Goal: Learn about a topic

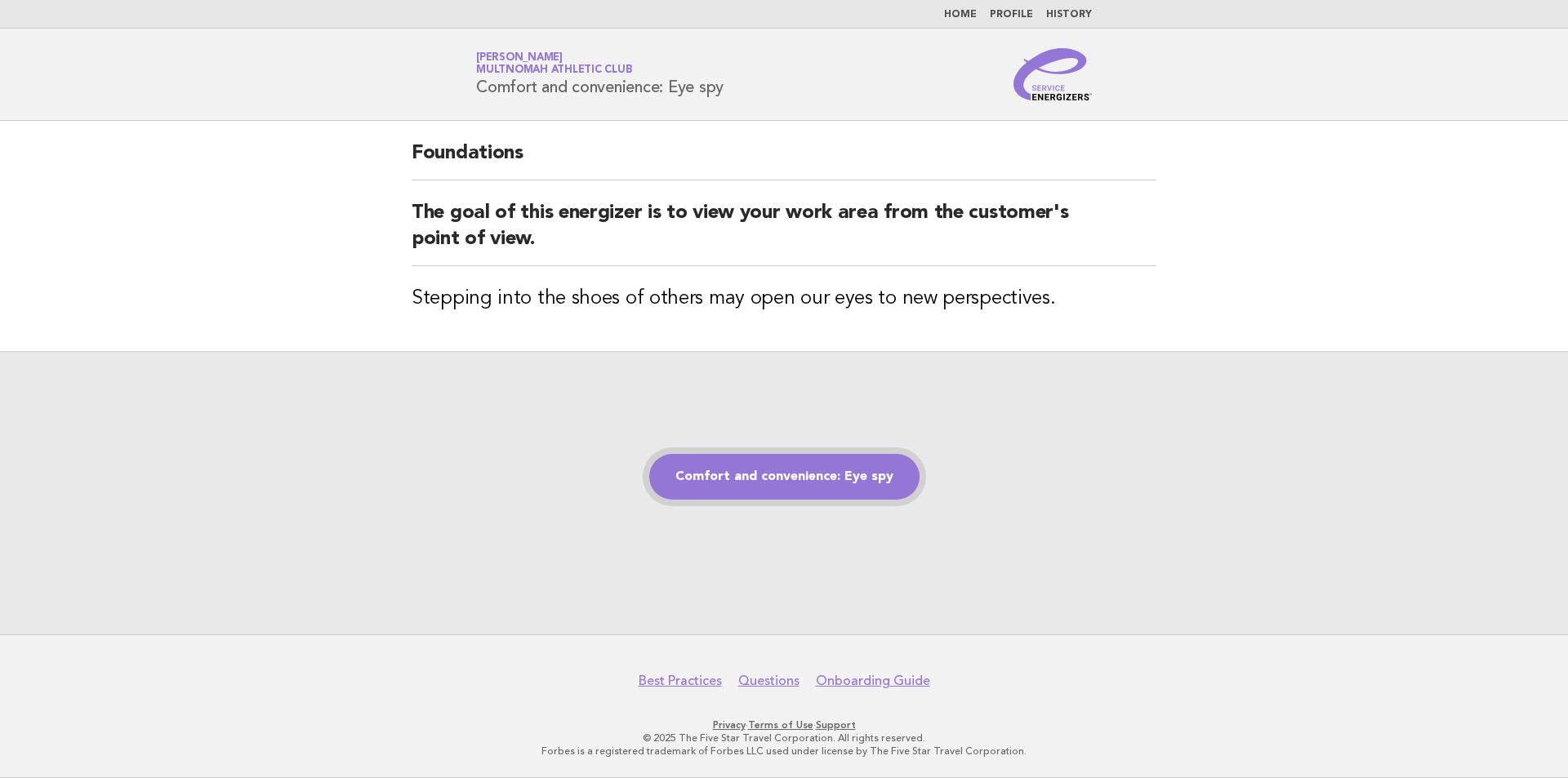
click at [788, 475] on link "Comfort and convenience: Eye spy" at bounding box center [784, 477] width 270 height 46
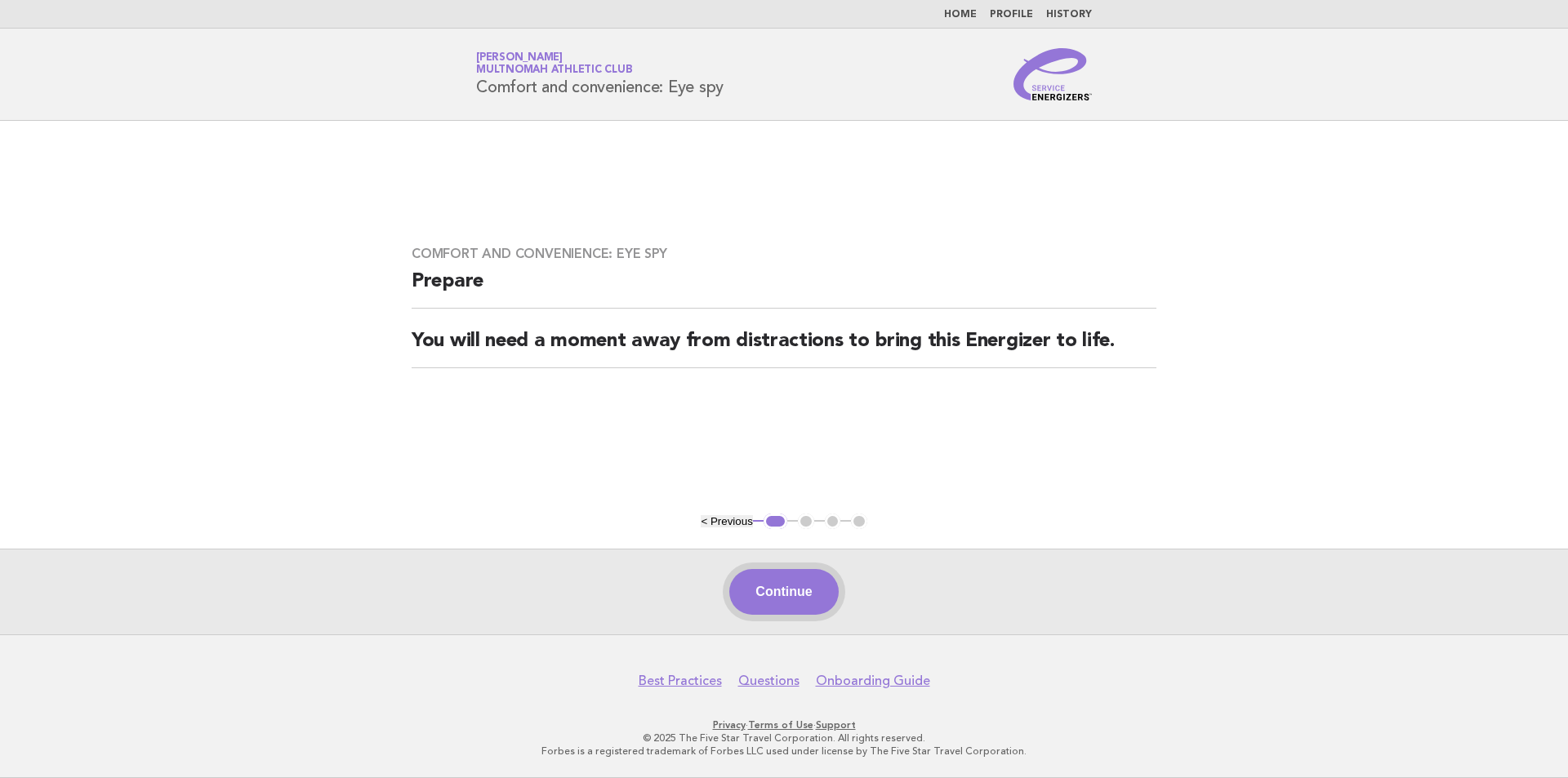
click at [805, 595] on button "Continue" at bounding box center [784, 591] width 109 height 46
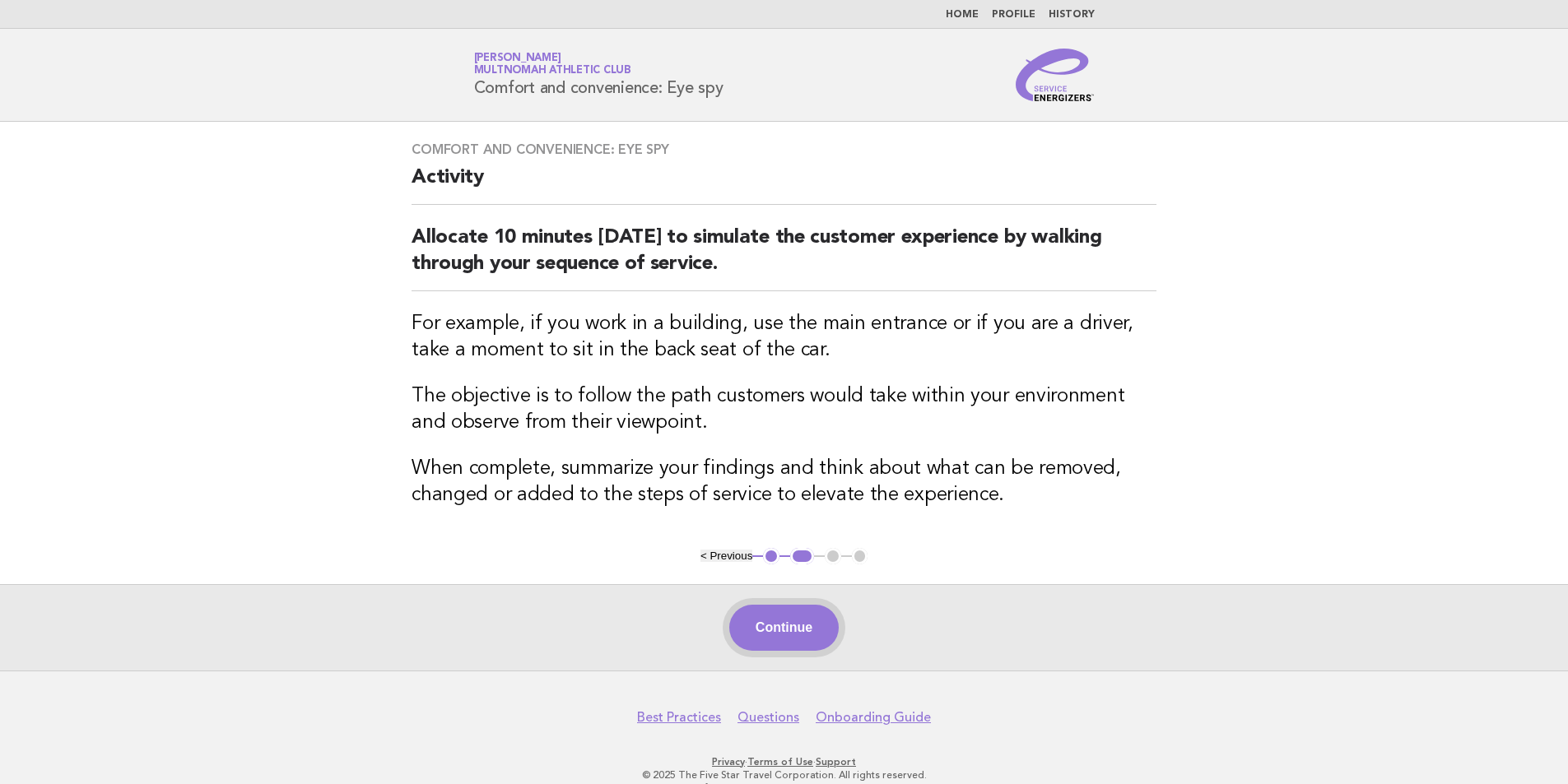
click at [793, 627] on button "Continue" at bounding box center [784, 627] width 109 height 46
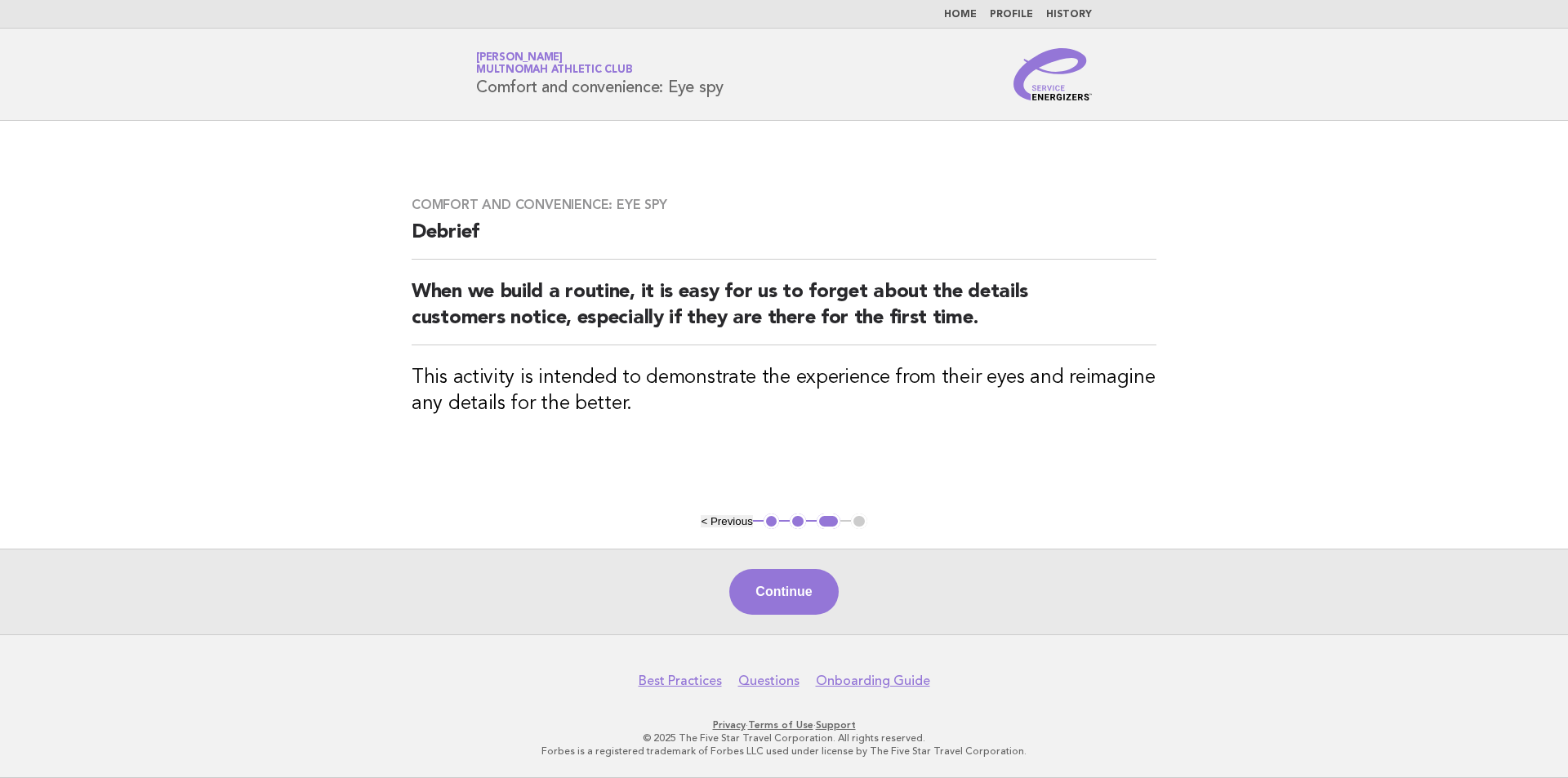
click at [793, 579] on button "Continue" at bounding box center [784, 591] width 109 height 46
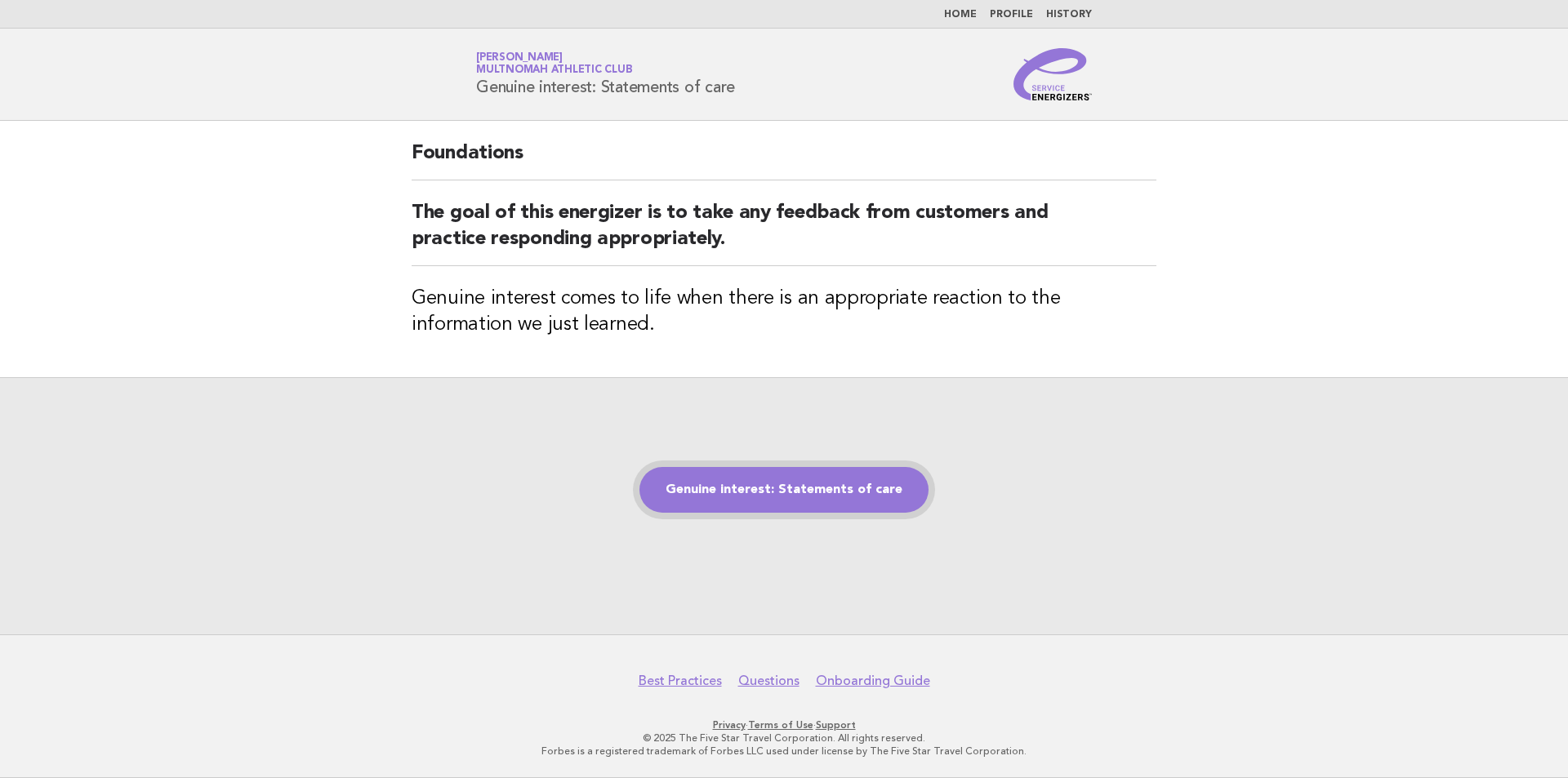
click at [758, 474] on link "Genuine interest: Statements of care" at bounding box center [784, 489] width 289 height 46
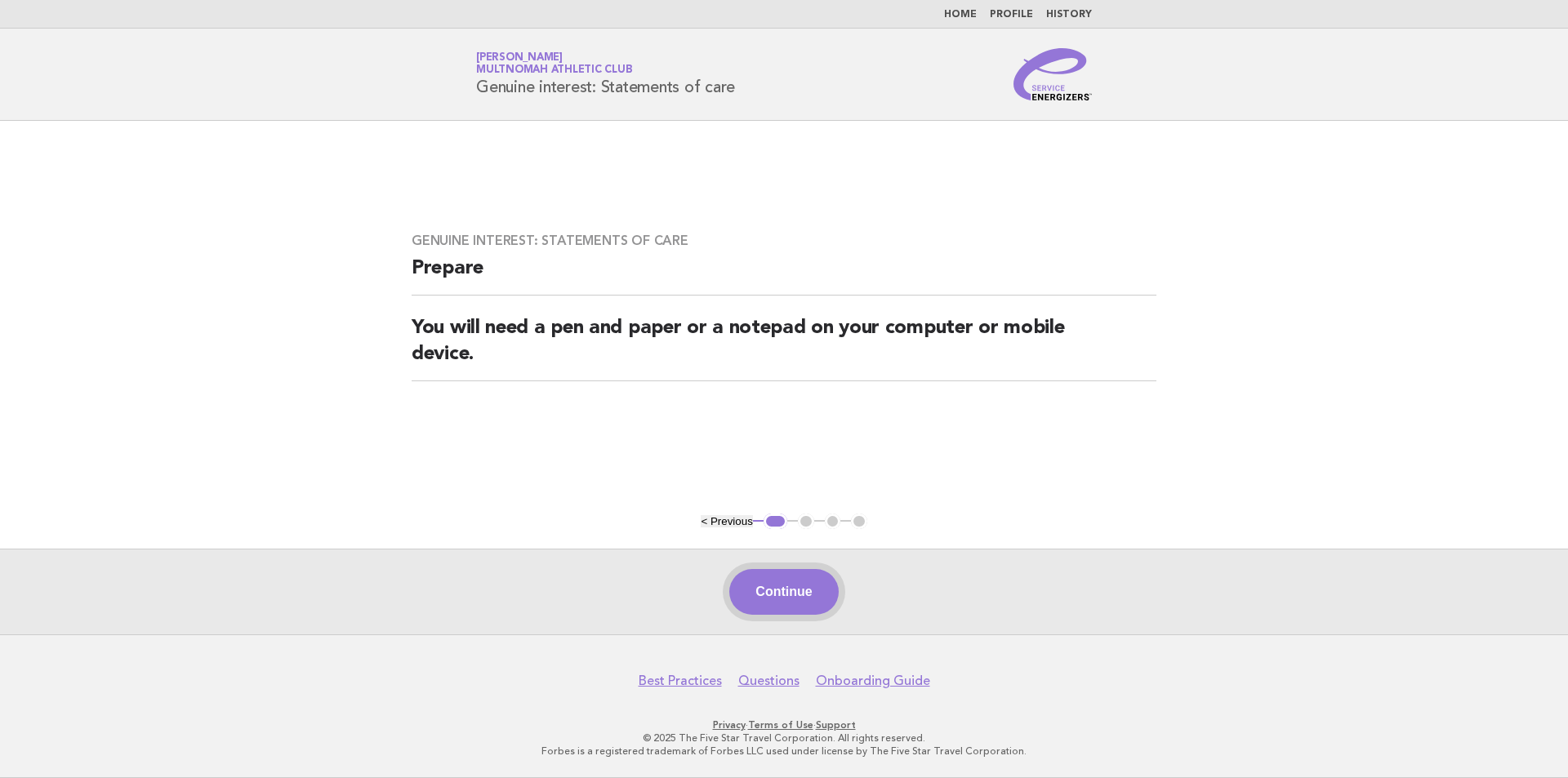
click at [806, 590] on button "Continue" at bounding box center [784, 591] width 109 height 46
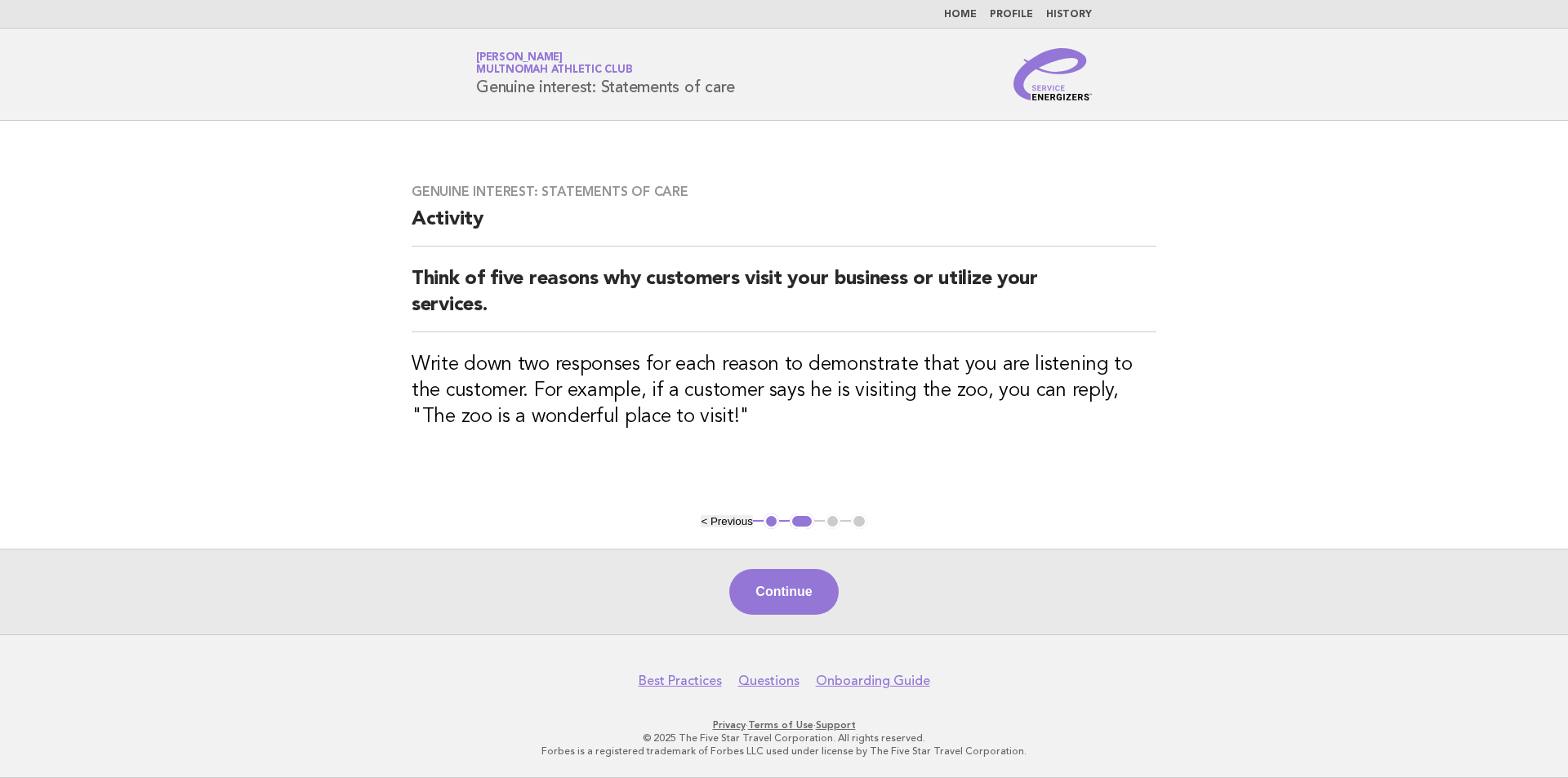
click at [805, 574] on button "Continue" at bounding box center [784, 591] width 109 height 46
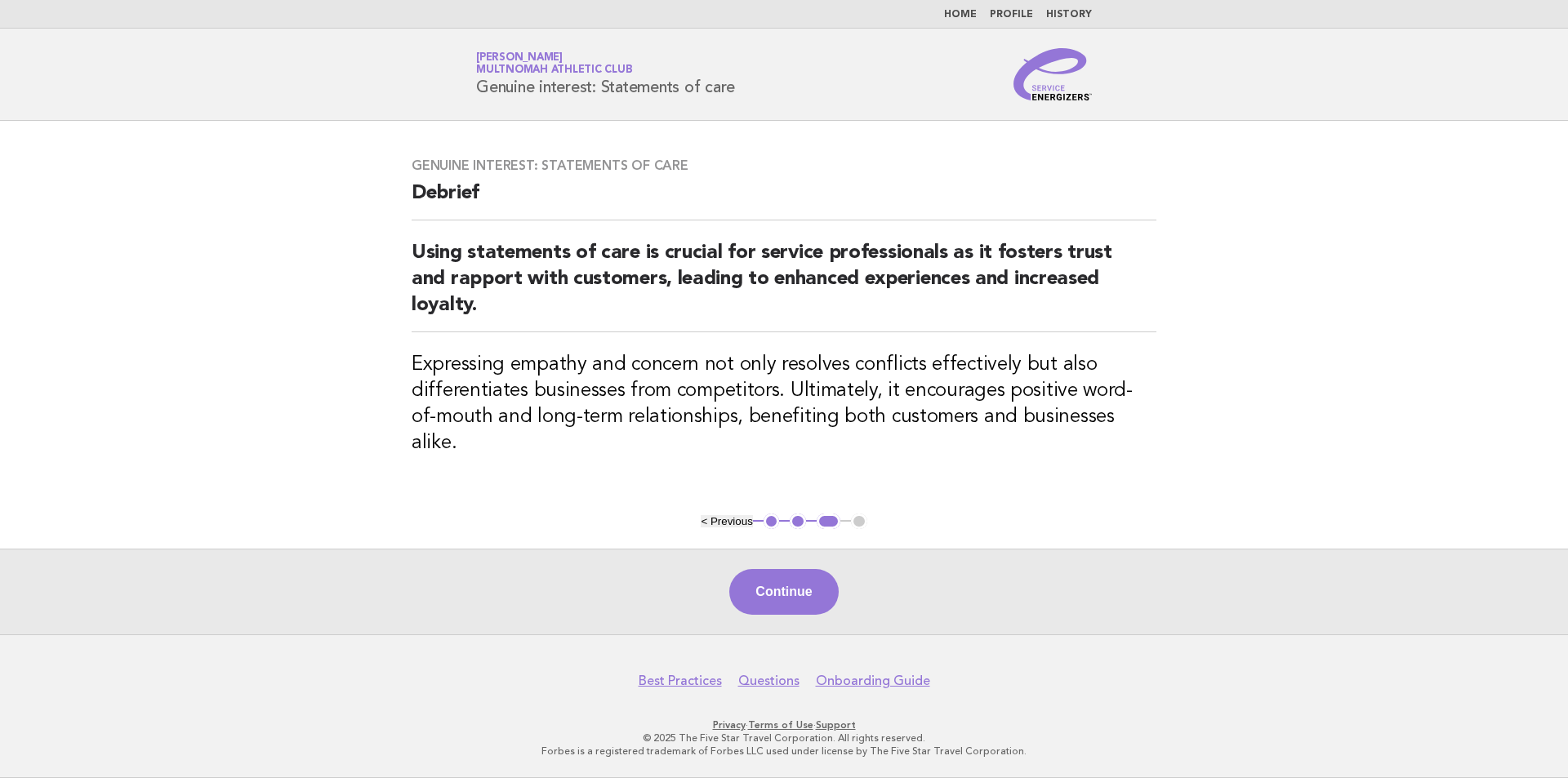
click at [762, 595] on button "Continue" at bounding box center [784, 591] width 109 height 46
